Goal: Task Accomplishment & Management: Complete application form

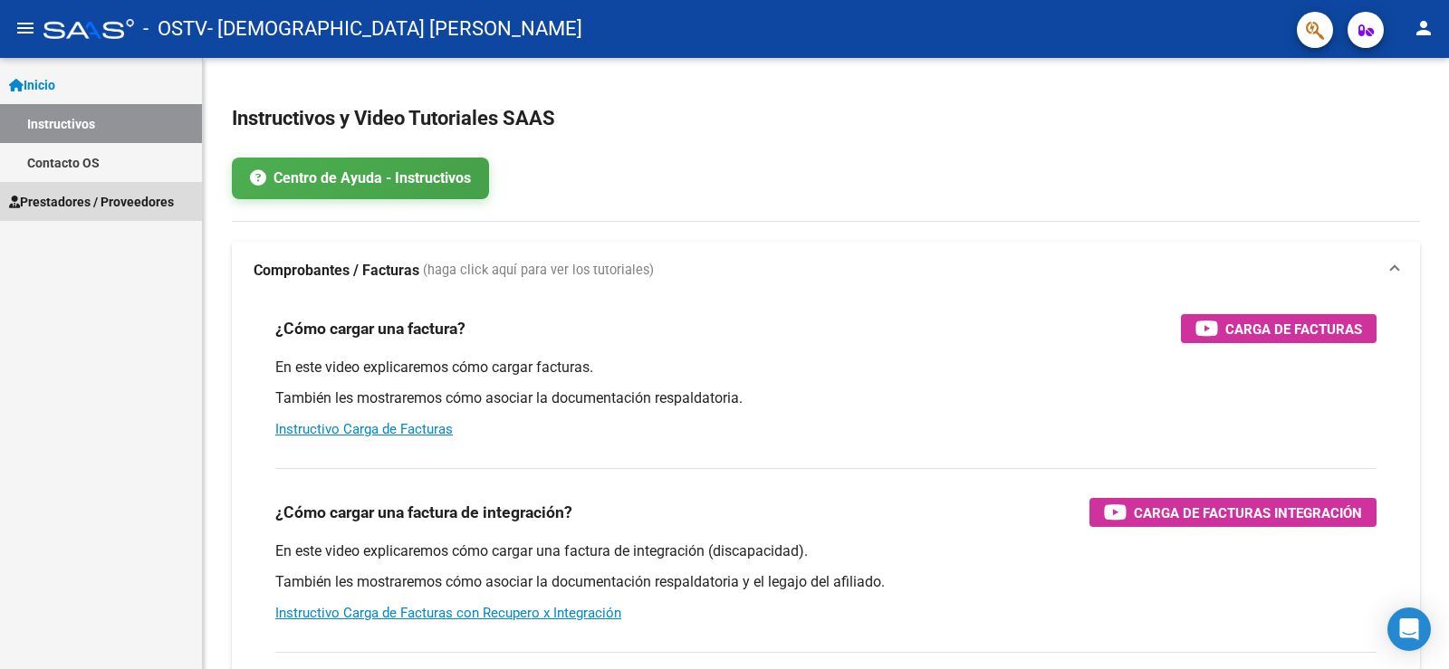
click at [106, 201] on span "Prestadores / Proveedores" at bounding box center [91, 202] width 165 height 20
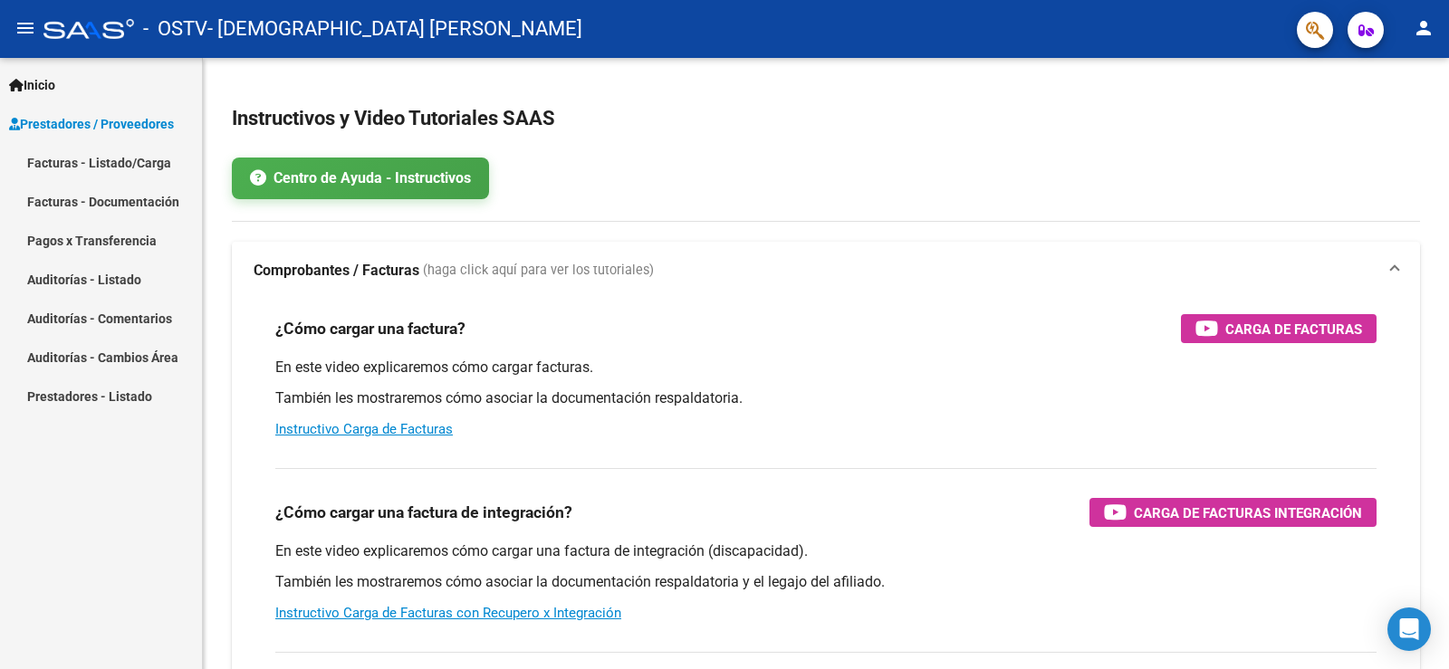
click at [106, 158] on link "Facturas - Listado/Carga" at bounding box center [101, 162] width 202 height 39
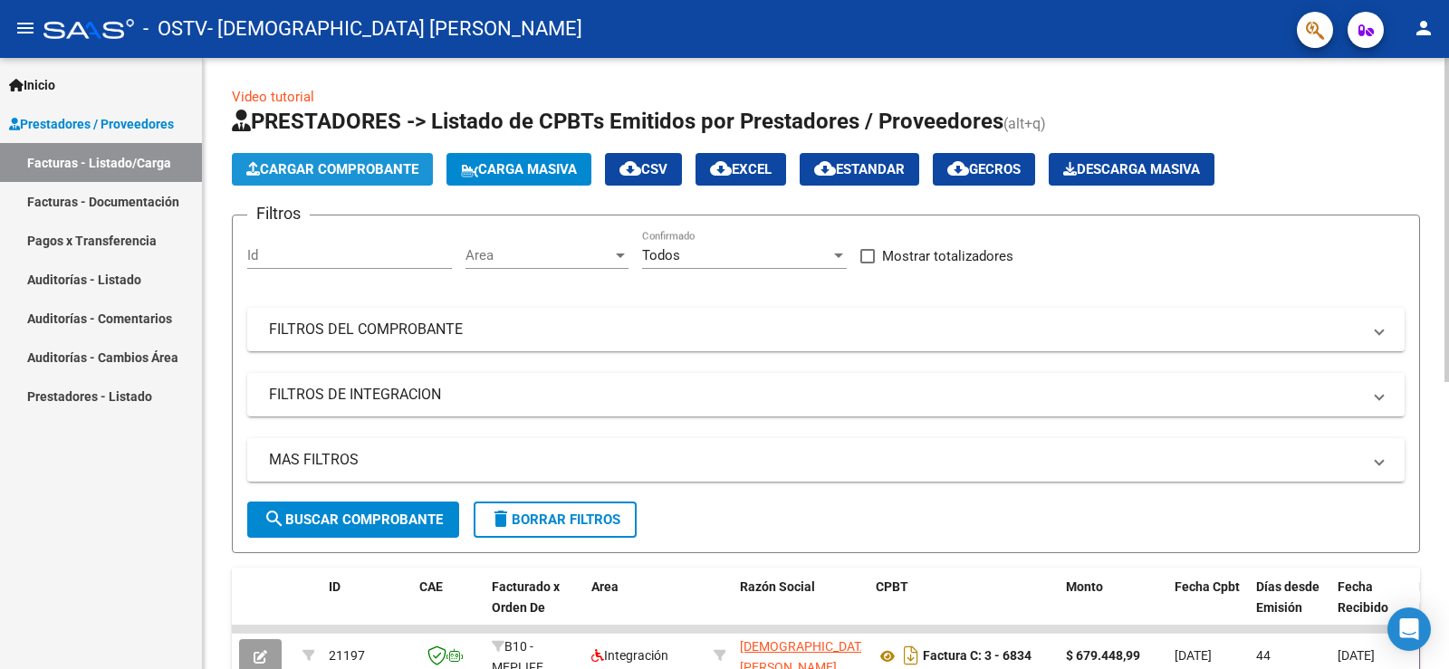
click at [335, 165] on span "Cargar Comprobante" at bounding box center [332, 169] width 172 height 16
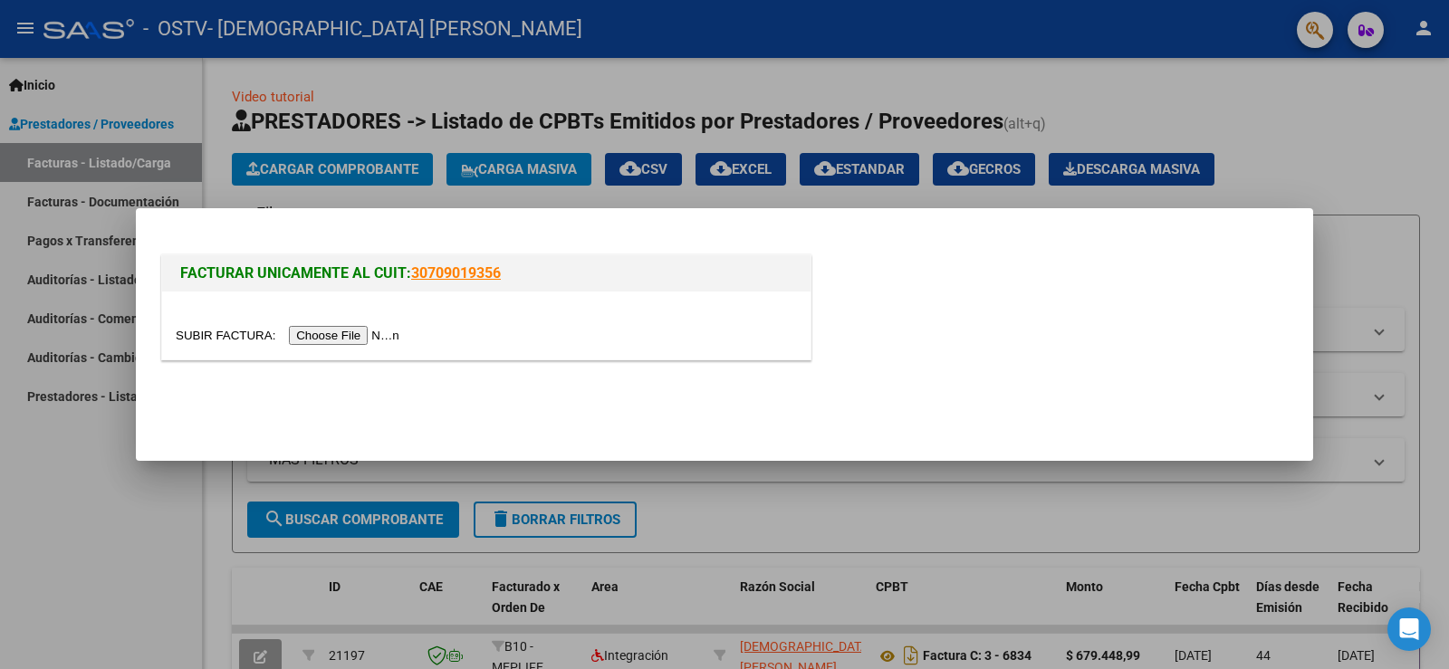
click at [347, 340] on input "file" at bounding box center [290, 335] width 229 height 19
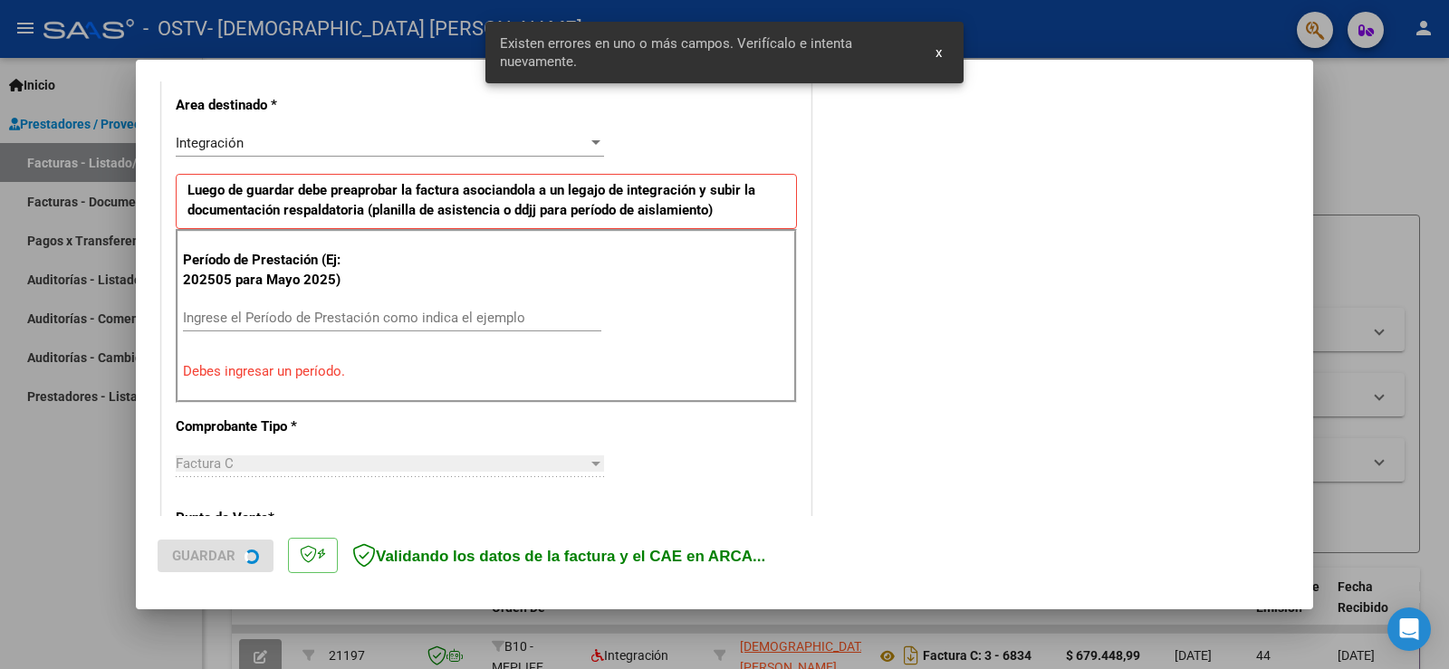
scroll to position [414, 0]
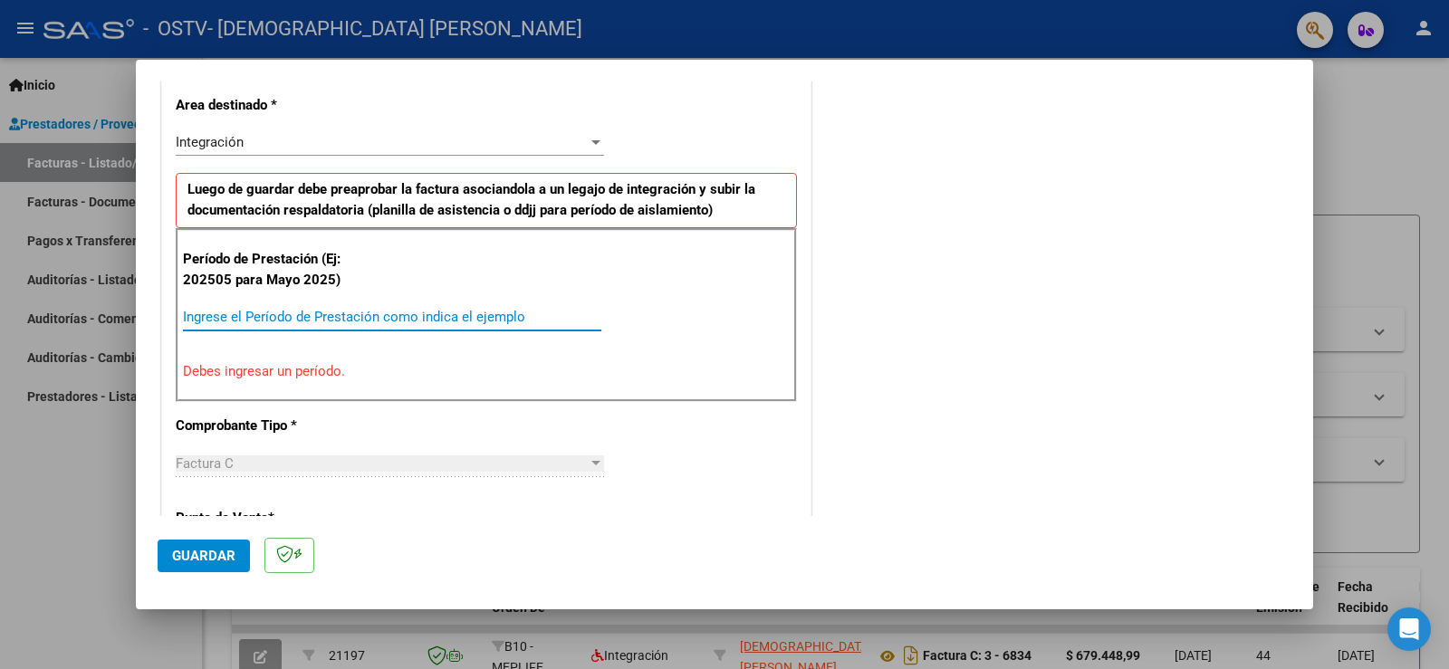
click at [303, 315] on input "Ingrese el Período de Prestación como indica el ejemplo" at bounding box center [392, 317] width 419 height 16
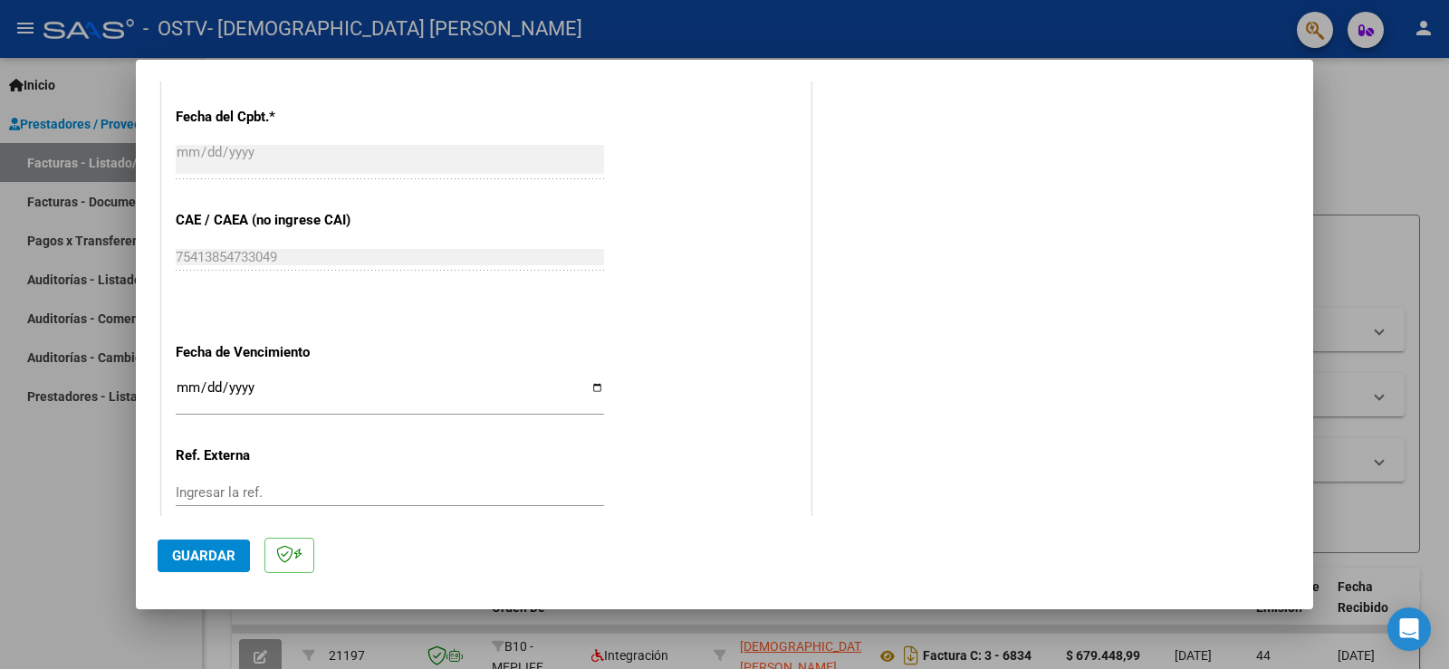
scroll to position [1048, 0]
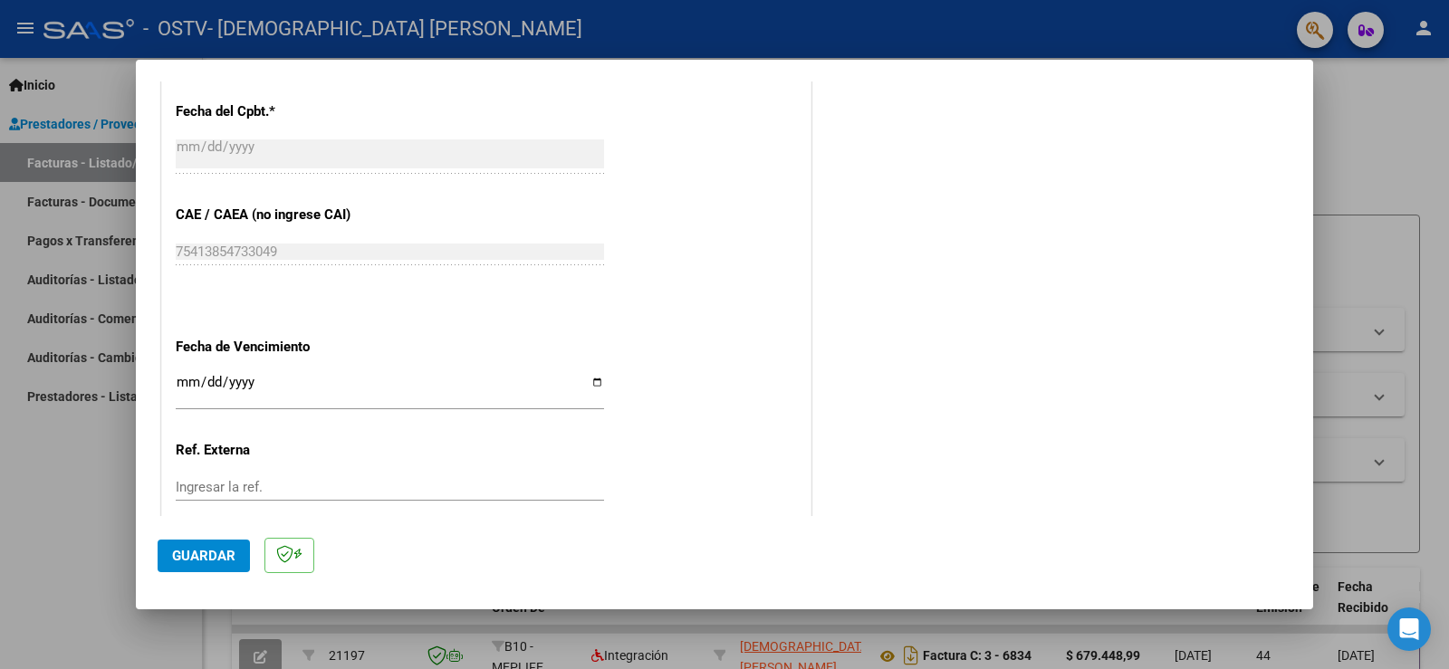
type input "202509"
click at [597, 380] on input "Ingresar la fecha" at bounding box center [390, 389] width 428 height 29
type input "[DATE]"
click at [230, 558] on span "Guardar" at bounding box center [203, 556] width 63 height 16
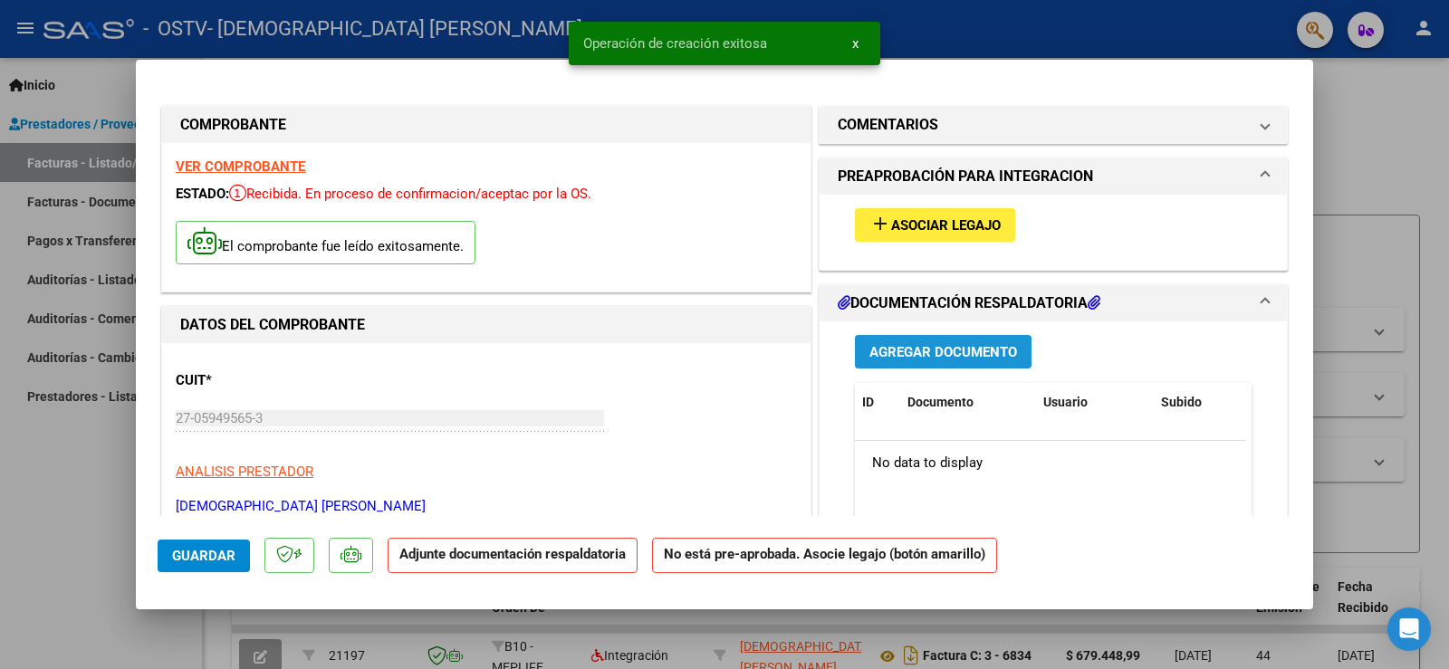
click at [965, 351] on span "Agregar Documento" at bounding box center [944, 352] width 148 height 16
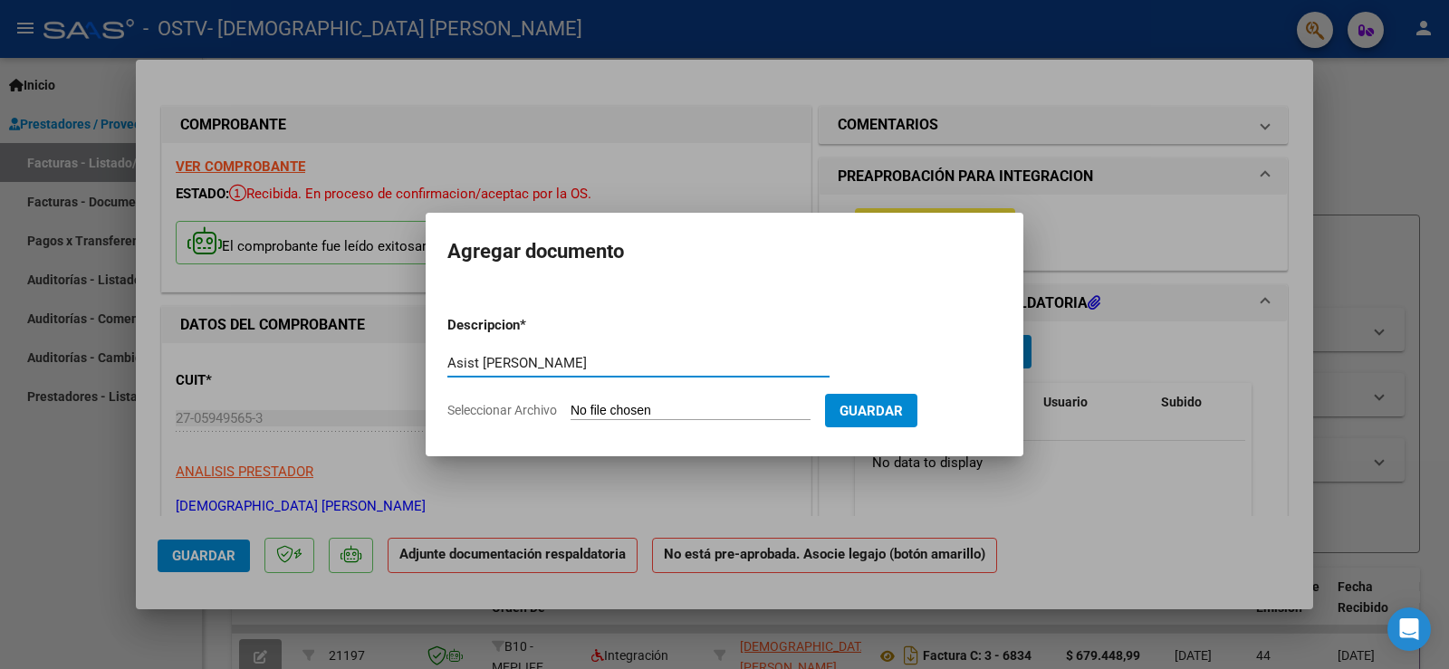
type input "Asist [PERSON_NAME]"
click at [786, 412] on input "Seleccionar Archivo" at bounding box center [691, 411] width 240 height 17
type input "C:\fakepath\[PERSON_NAME] 9.pdf"
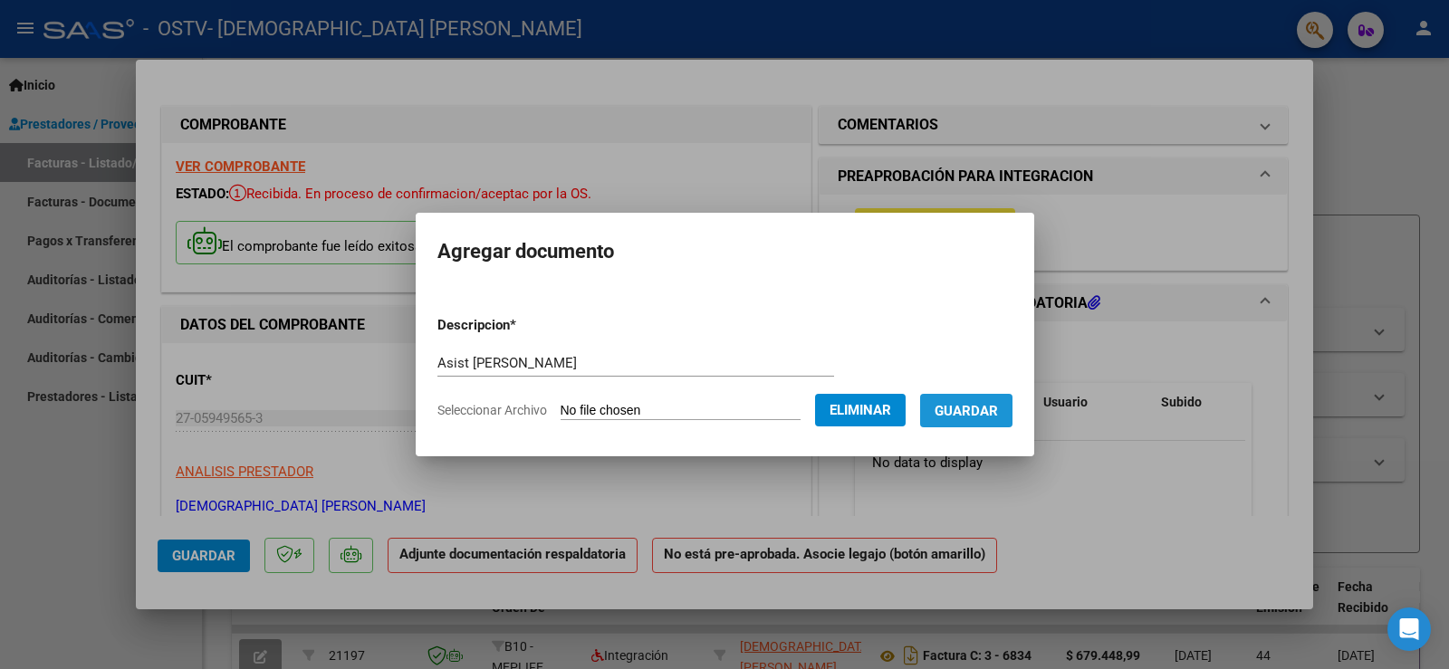
click at [998, 403] on span "Guardar" at bounding box center [966, 411] width 63 height 16
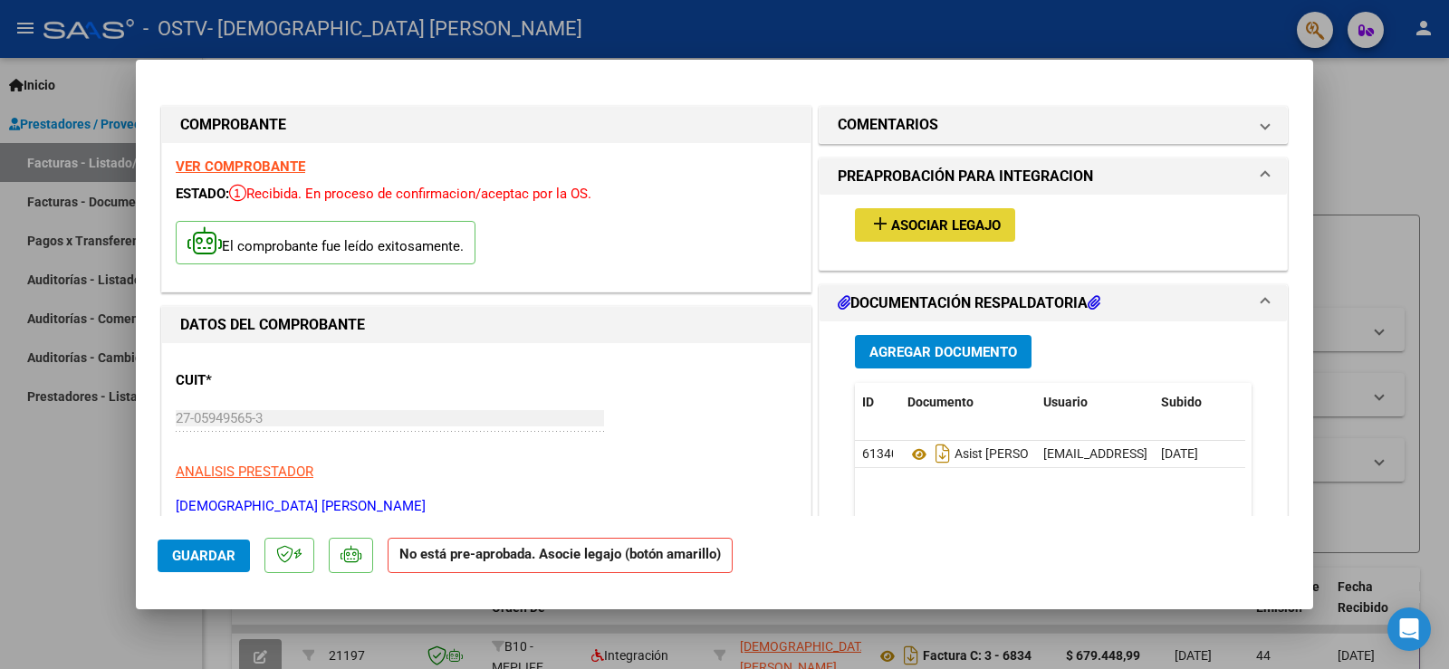
click at [954, 232] on span "Asociar Legajo" at bounding box center [946, 225] width 110 height 16
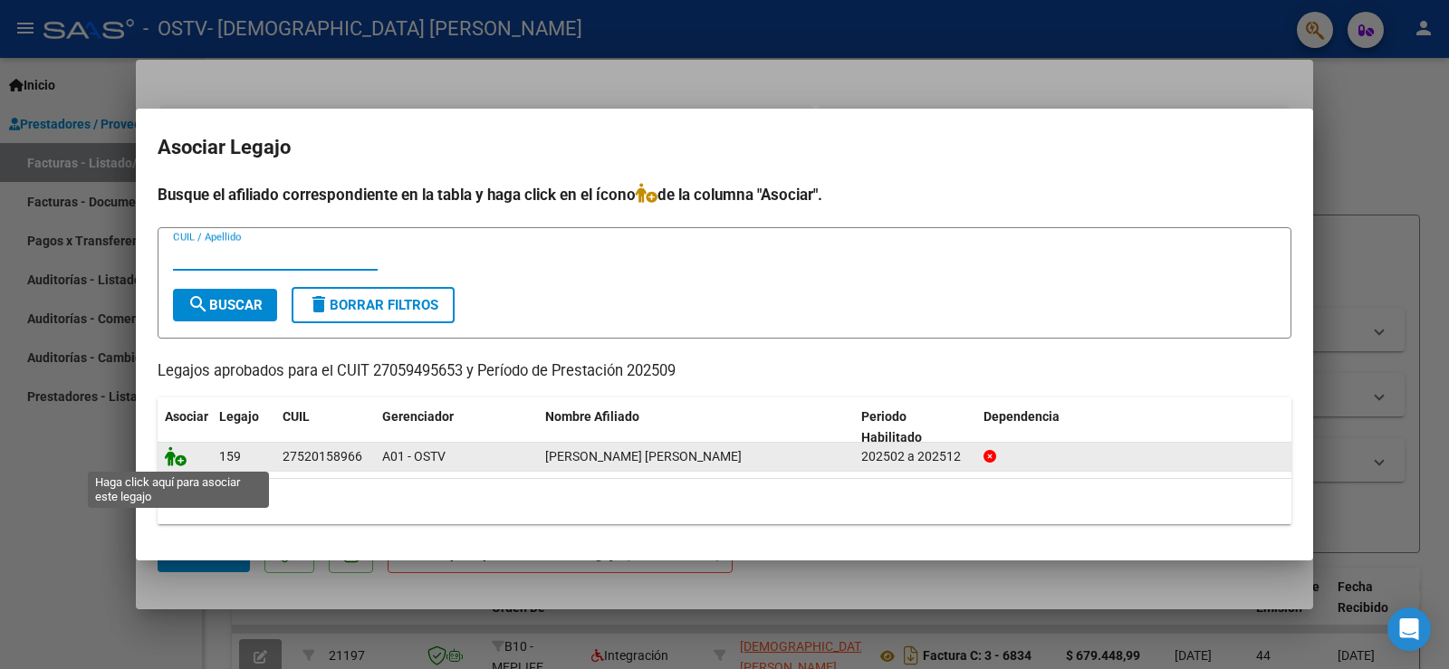
click at [171, 456] on icon at bounding box center [176, 457] width 22 height 20
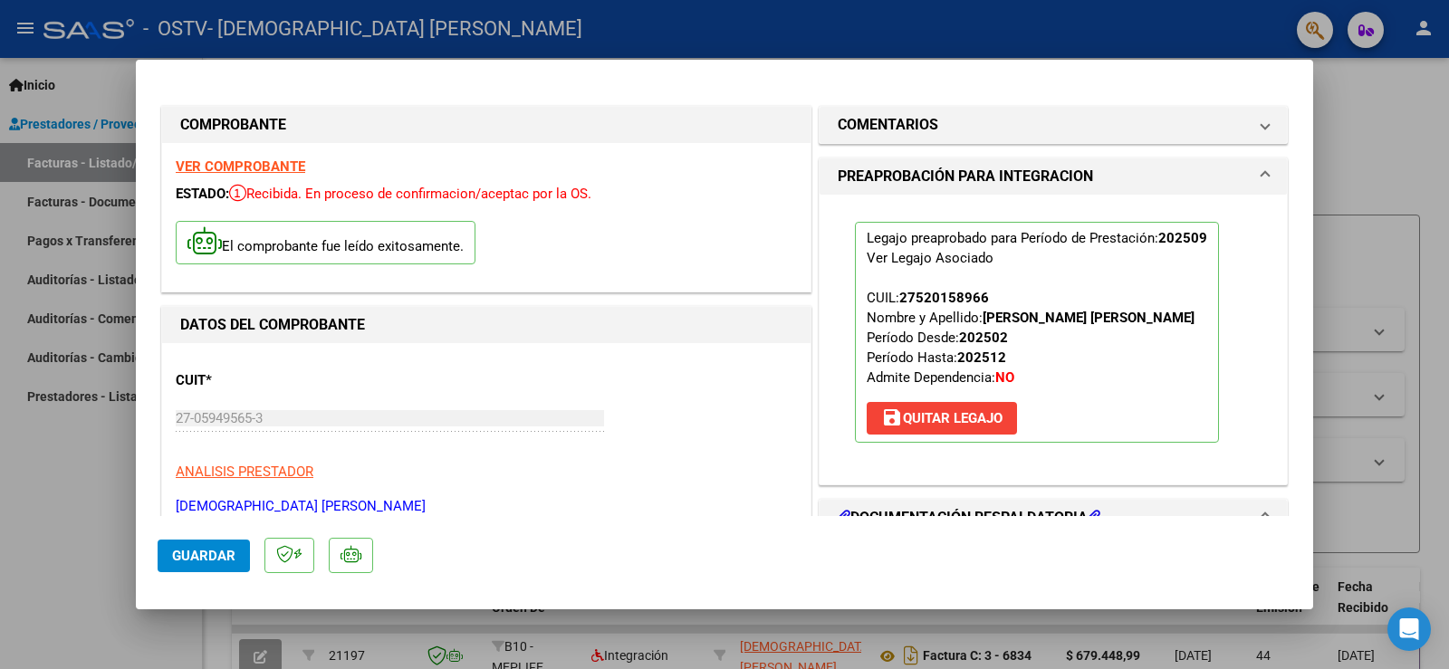
click at [180, 557] on span "Guardar" at bounding box center [203, 556] width 63 height 16
click at [1370, 120] on div at bounding box center [724, 334] width 1449 height 669
type input "$ 0,00"
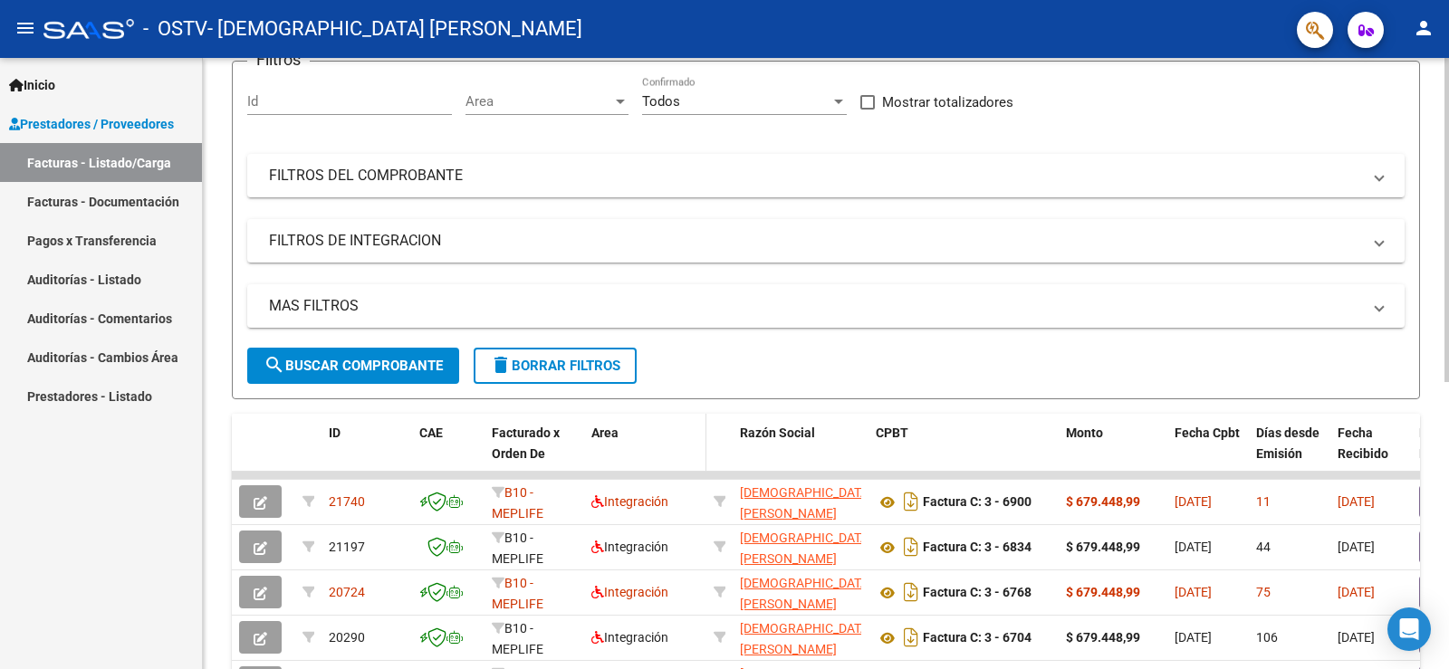
scroll to position [181, 0]
